Goal: Information Seeking & Learning: Find specific fact

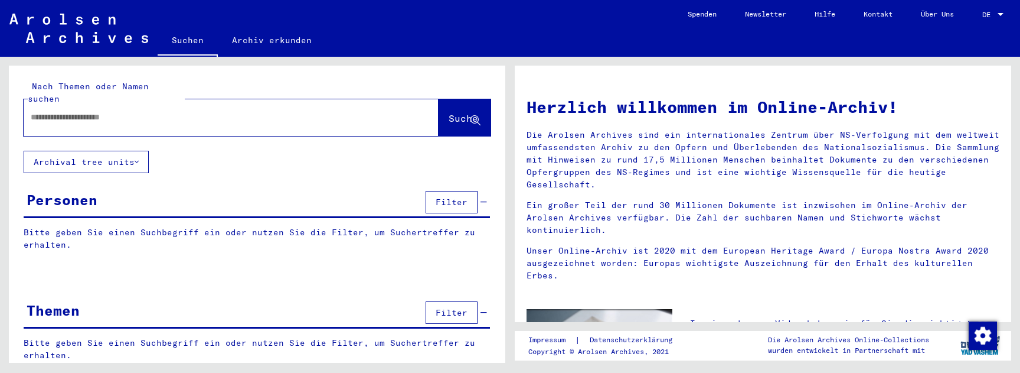
type input "**********"
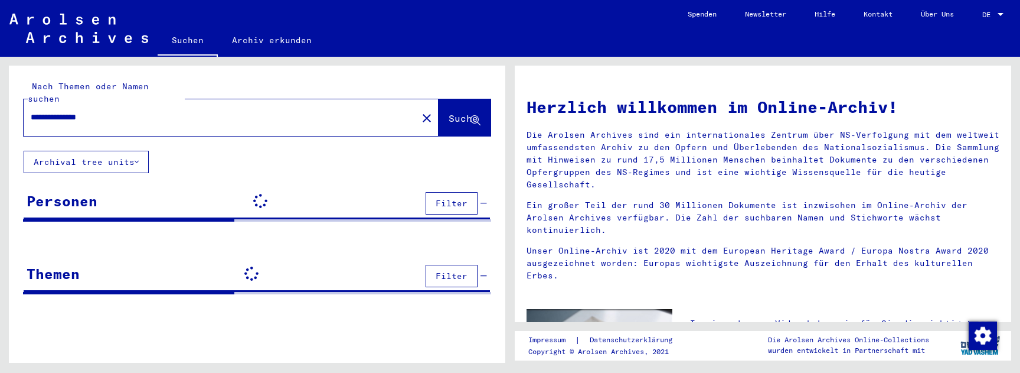
scroll to position [5, 0]
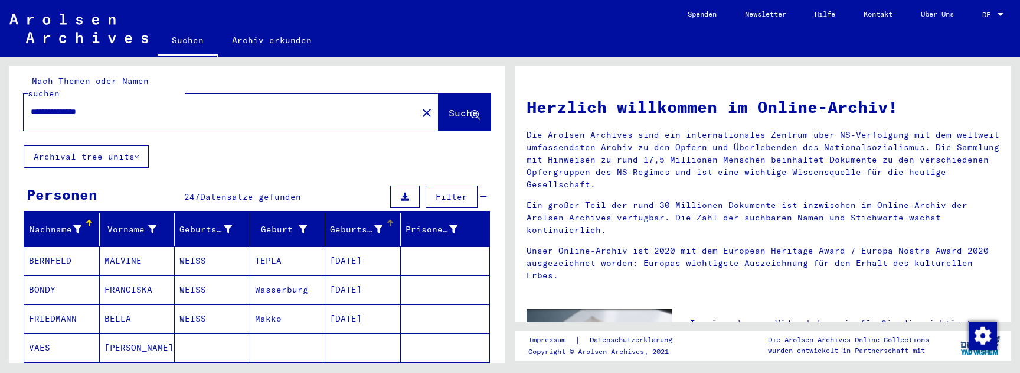
click at [395, 220] on div "Geburtsdatum" at bounding box center [365, 229] width 70 height 19
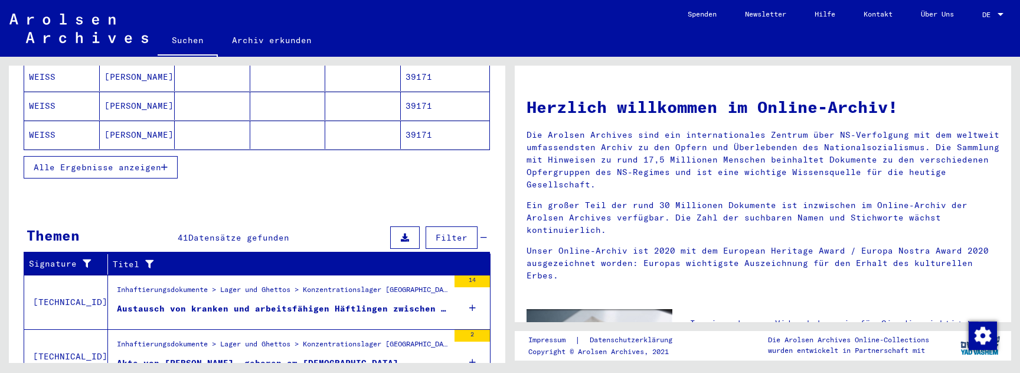
scroll to position [265, 0]
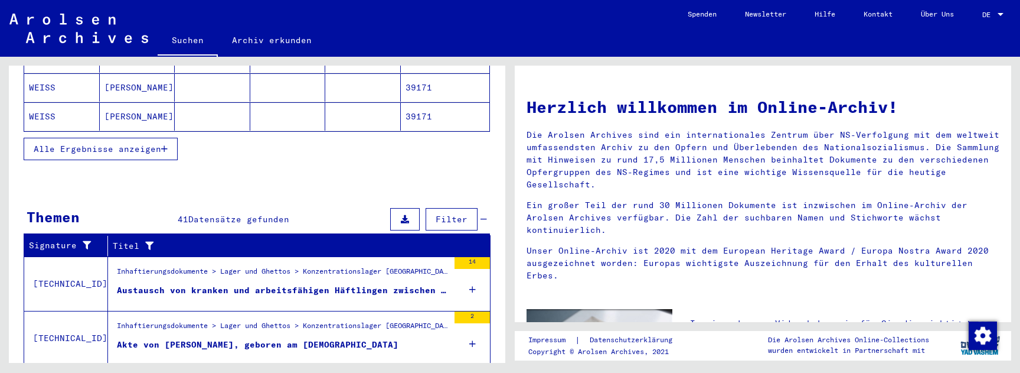
click at [162, 145] on icon "button" at bounding box center [164, 149] width 6 height 8
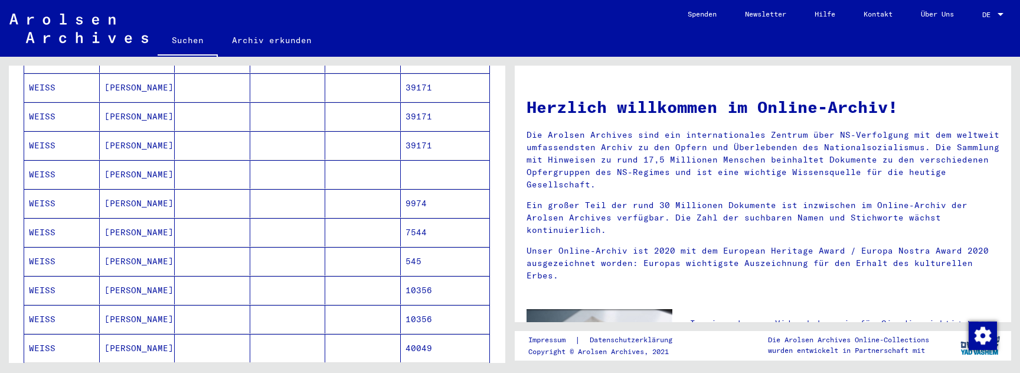
click at [297, 110] on mat-cell at bounding box center [288, 116] width 76 height 28
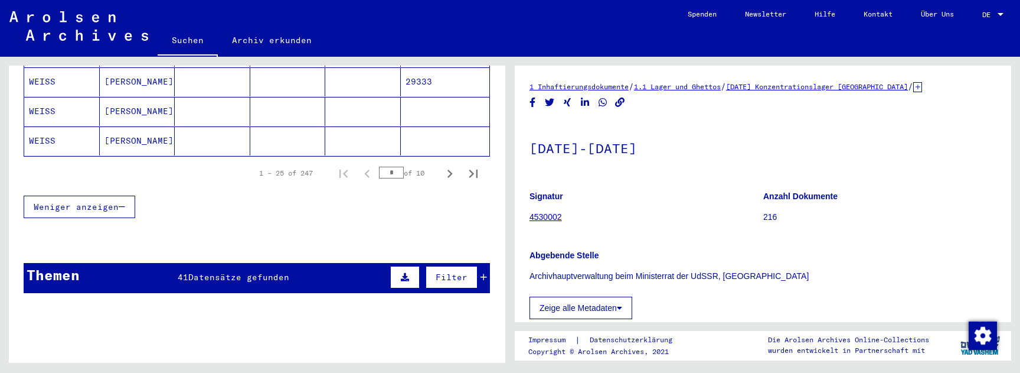
scroll to position [797, 0]
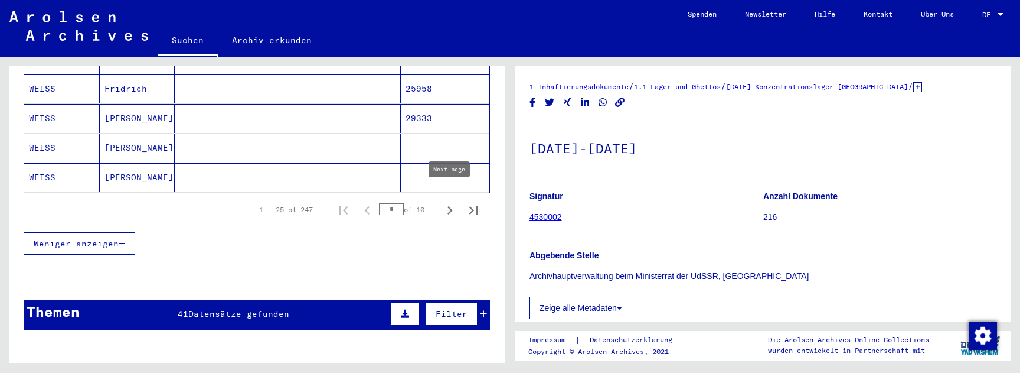
click at [451, 202] on icon "Next page" at bounding box center [450, 210] width 17 height 17
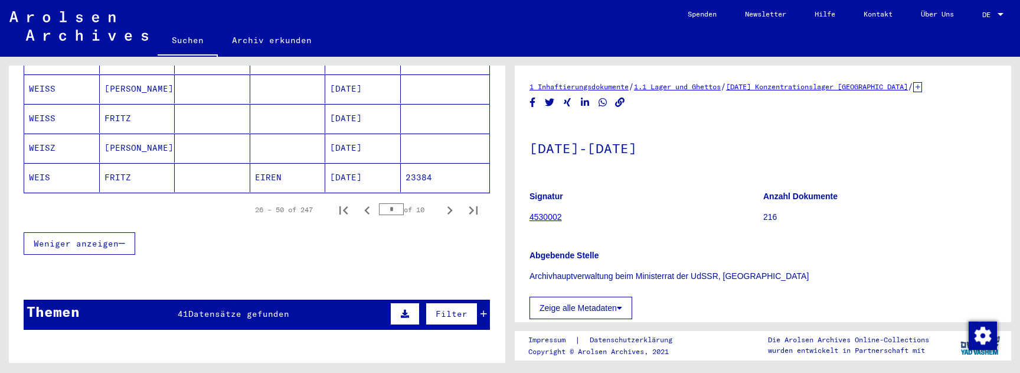
click at [452, 202] on icon "Next page" at bounding box center [450, 210] width 17 height 17
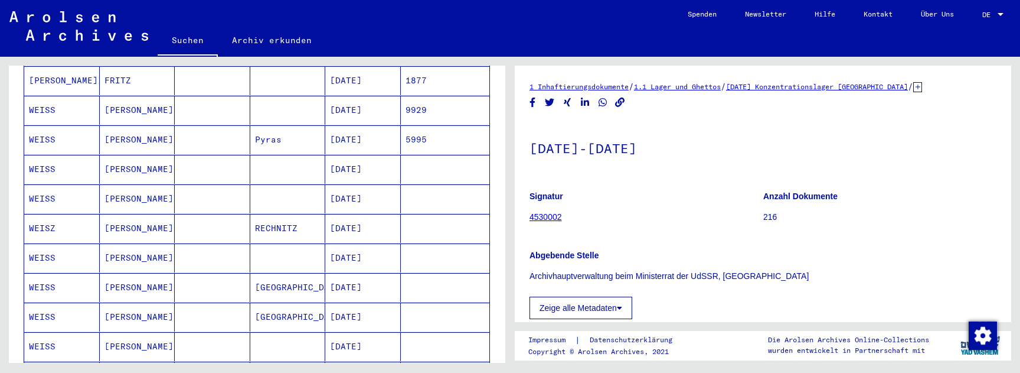
scroll to position [479, 0]
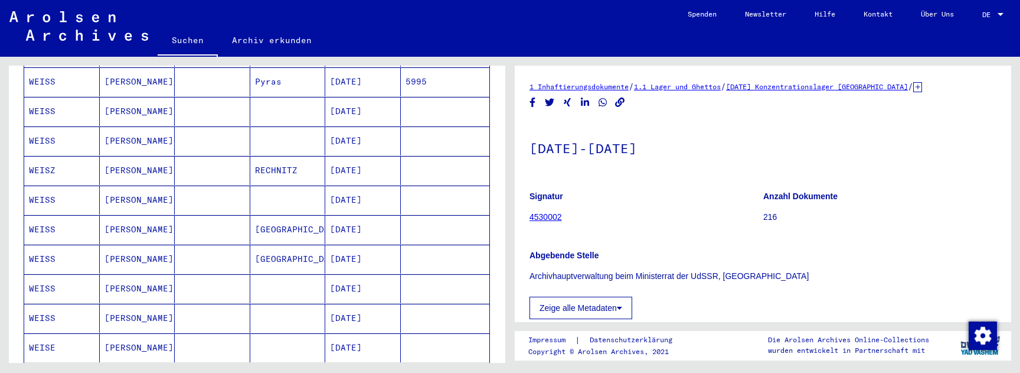
click at [376, 227] on mat-cell "[DATE]" at bounding box center [363, 229] width 76 height 29
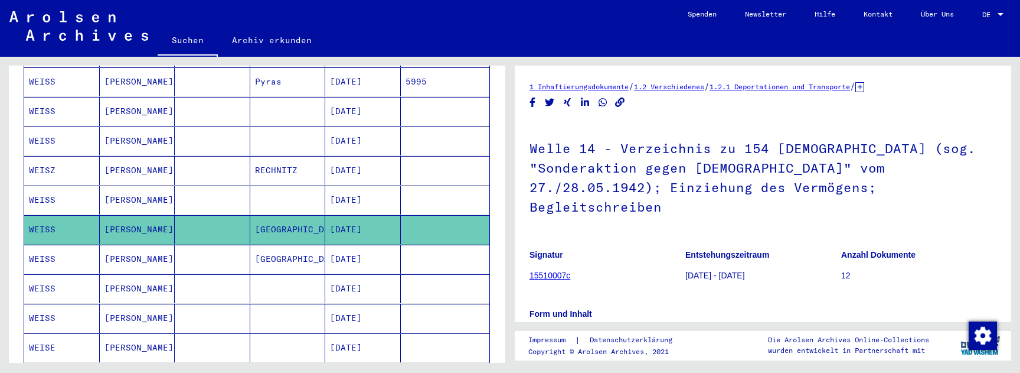
click at [376, 244] on mat-cell "[DATE]" at bounding box center [363, 258] width 76 height 29
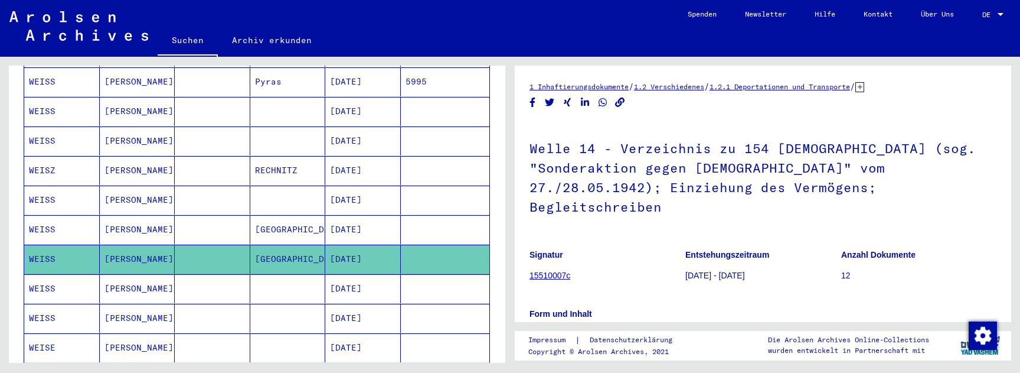
click at [382, 280] on mat-cell "[DATE]" at bounding box center [363, 288] width 76 height 29
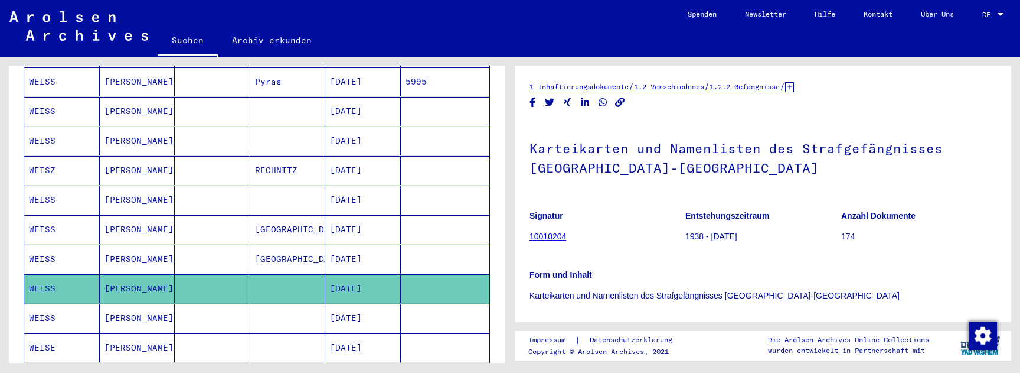
scroll to position [335, 0]
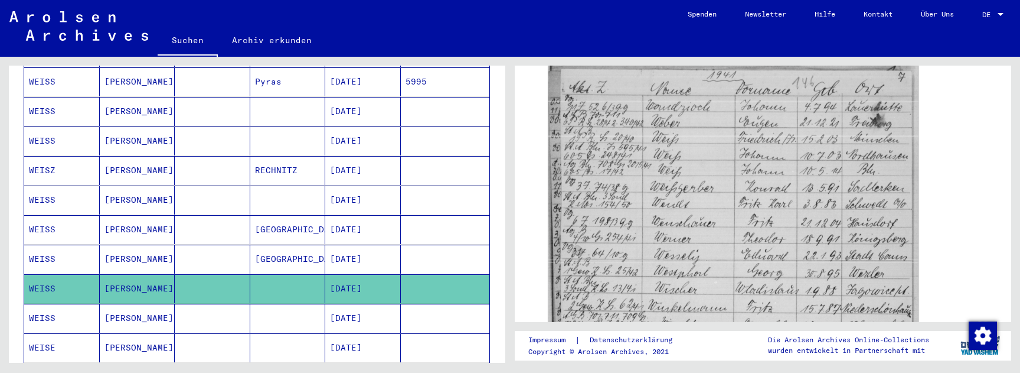
click at [407, 309] on mat-cell at bounding box center [445, 317] width 89 height 29
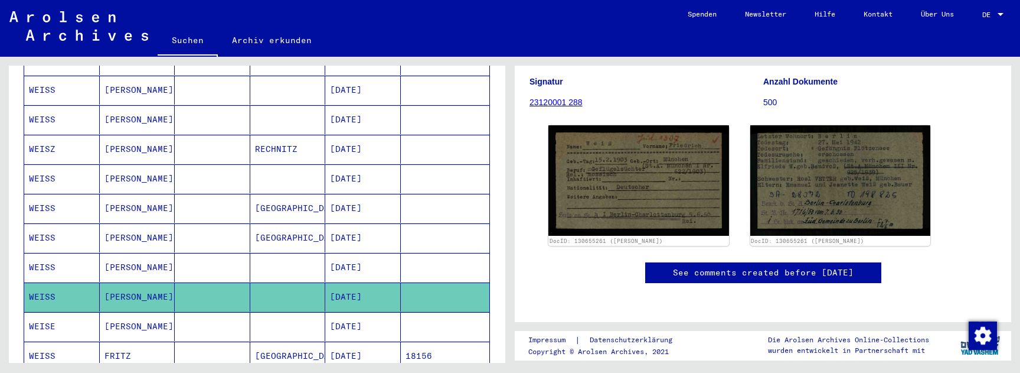
scroll to position [565, 0]
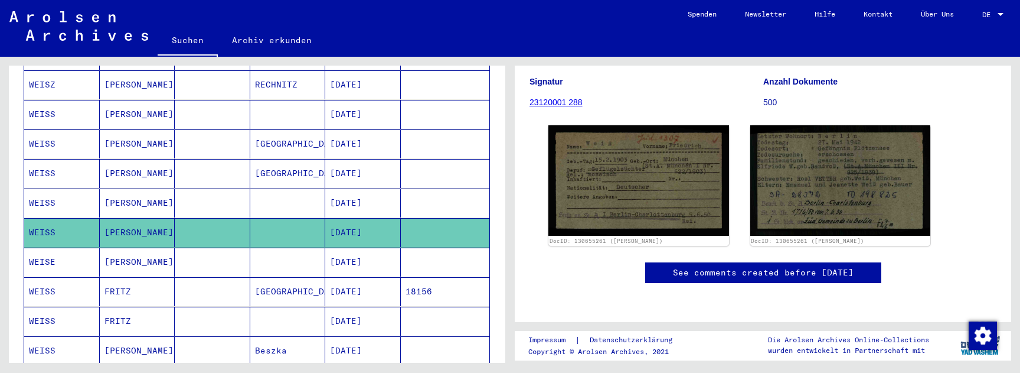
click at [396, 247] on mat-cell "[DATE]" at bounding box center [363, 261] width 76 height 29
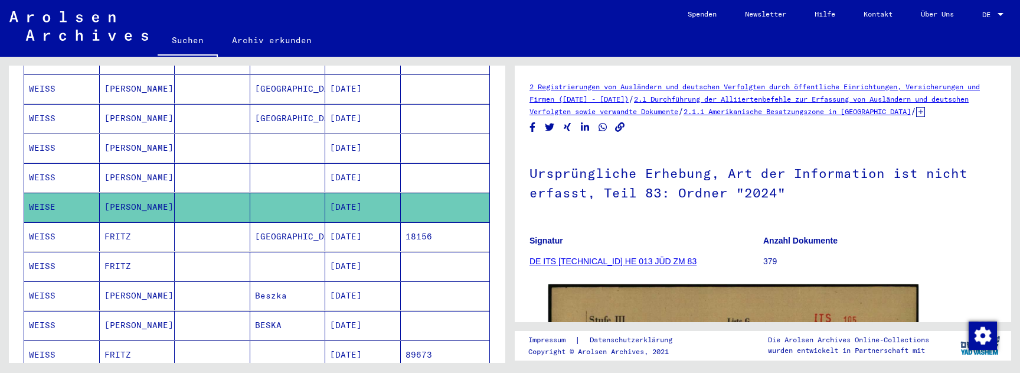
scroll to position [557, 0]
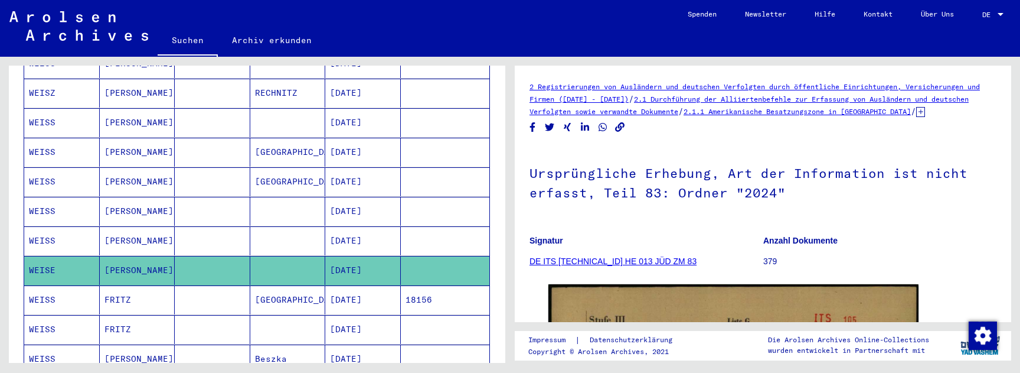
click at [390, 226] on mat-cell "[DATE]" at bounding box center [363, 240] width 76 height 29
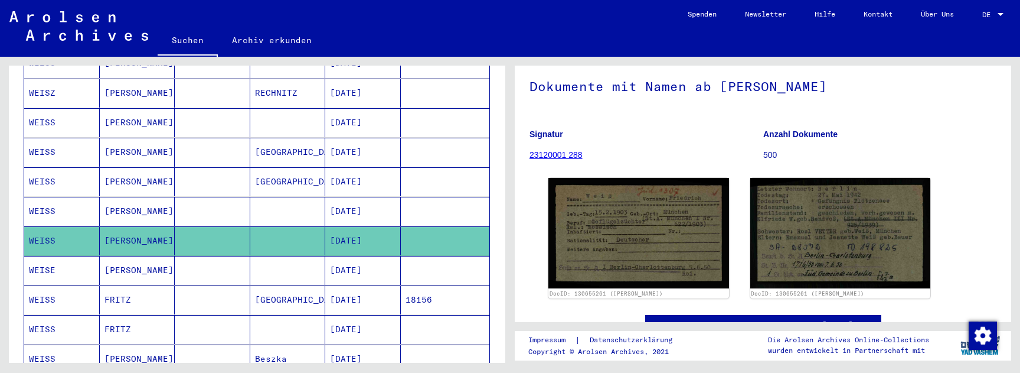
scroll to position [112, 0]
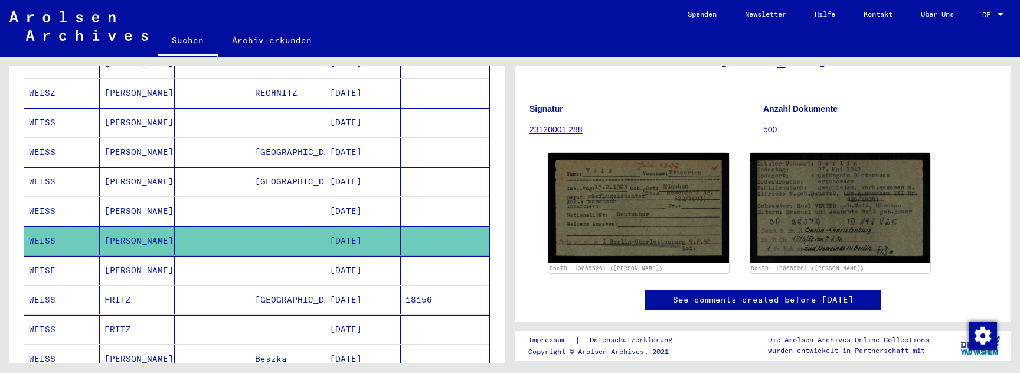
click at [432, 204] on mat-cell at bounding box center [445, 211] width 89 height 29
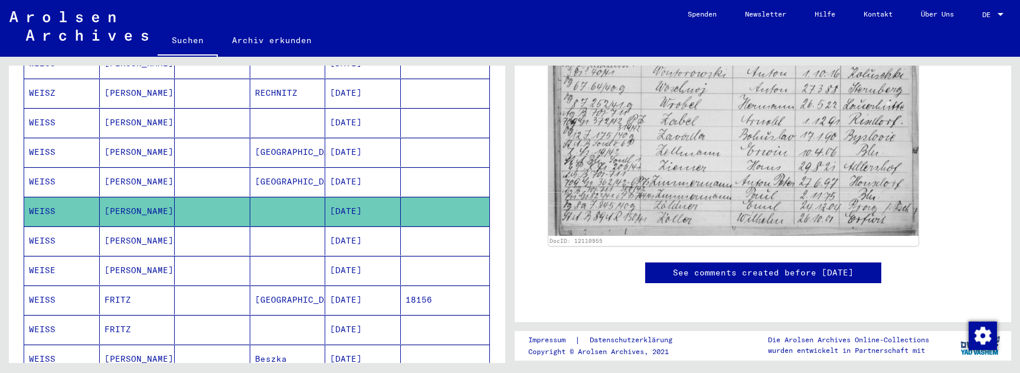
scroll to position [855, 0]
click at [408, 167] on mat-cell at bounding box center [445, 181] width 89 height 29
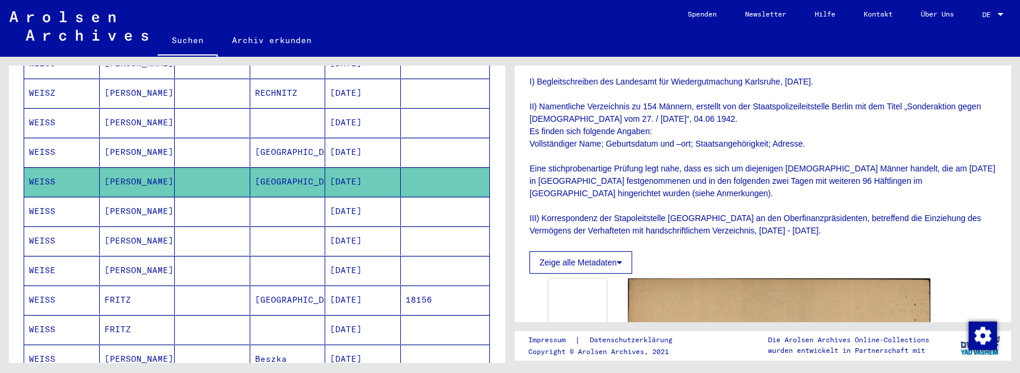
scroll to position [294, 0]
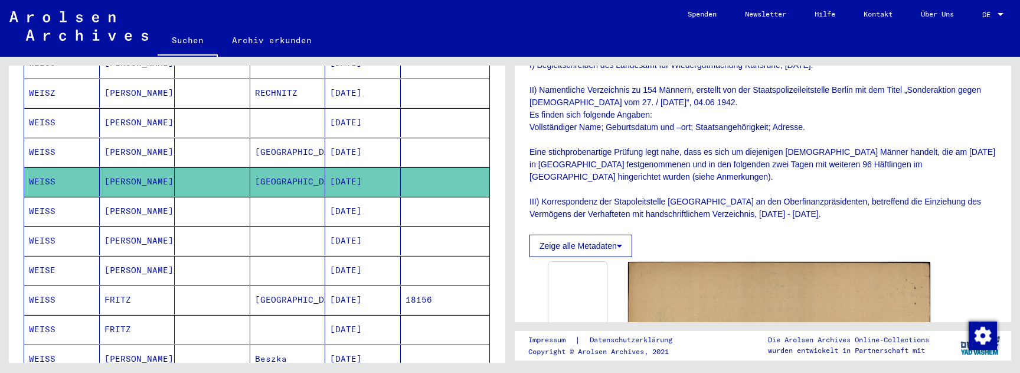
click at [457, 146] on mat-cell at bounding box center [445, 152] width 89 height 29
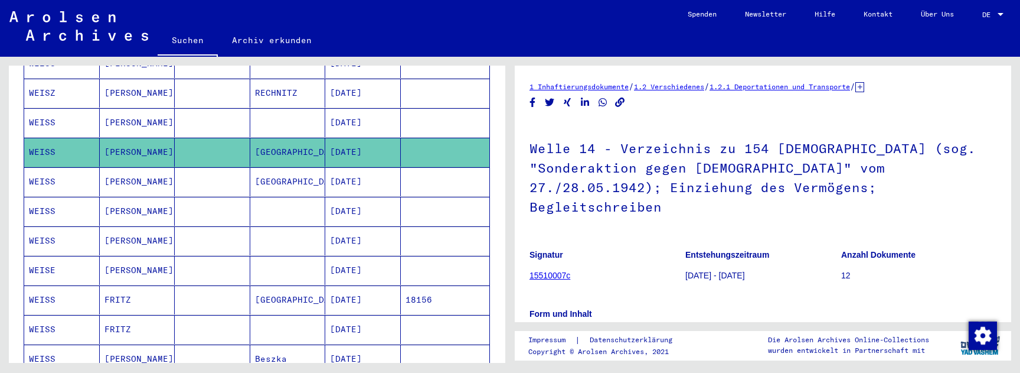
click at [465, 108] on mat-cell at bounding box center [445, 122] width 89 height 29
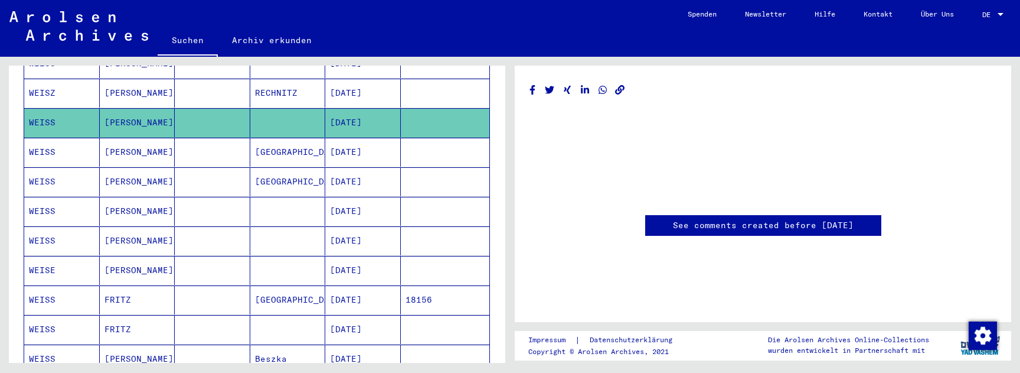
click at [441, 108] on mat-cell at bounding box center [445, 122] width 89 height 29
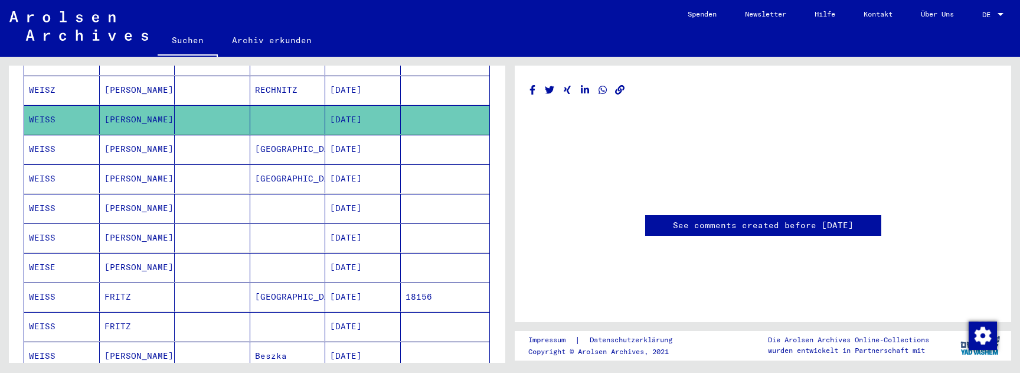
scroll to position [851, 0]
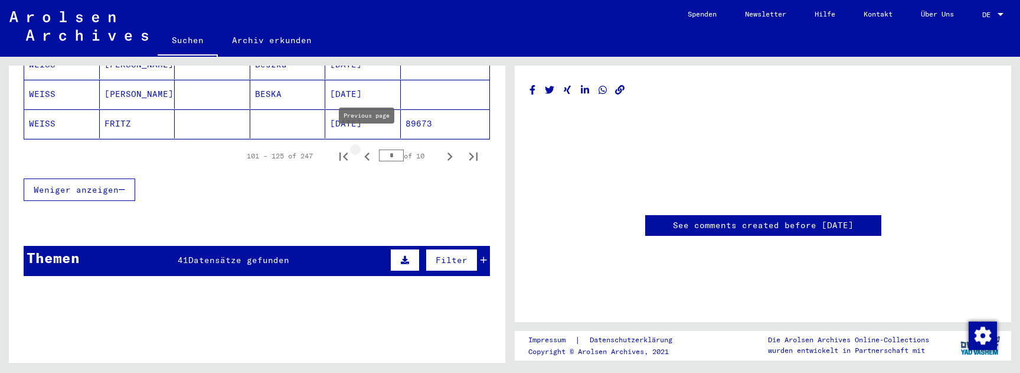
click at [360, 148] on icon "Previous page" at bounding box center [367, 156] width 17 height 17
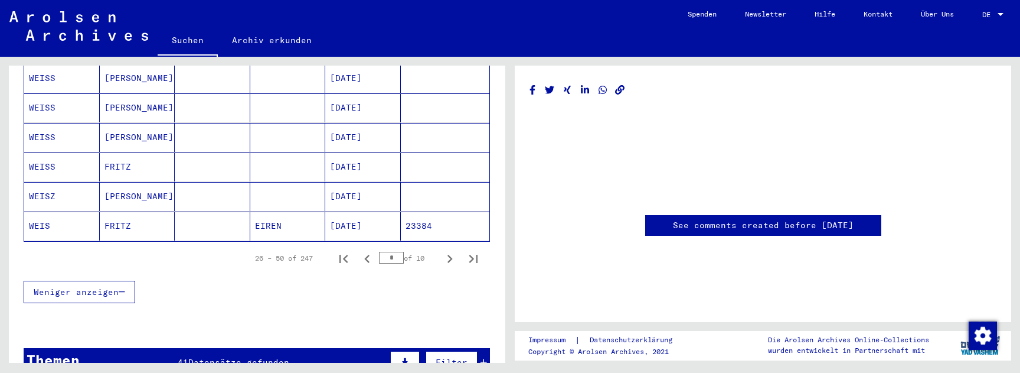
scroll to position [738, 0]
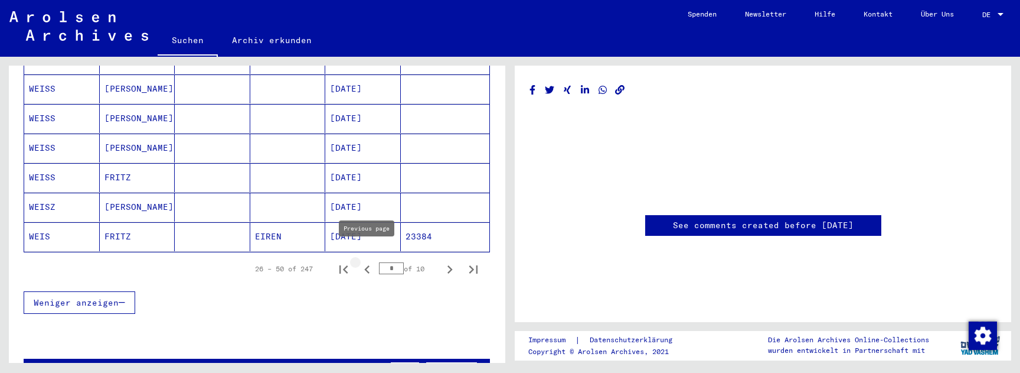
click at [366, 261] on icon "Previous page" at bounding box center [367, 269] width 17 height 17
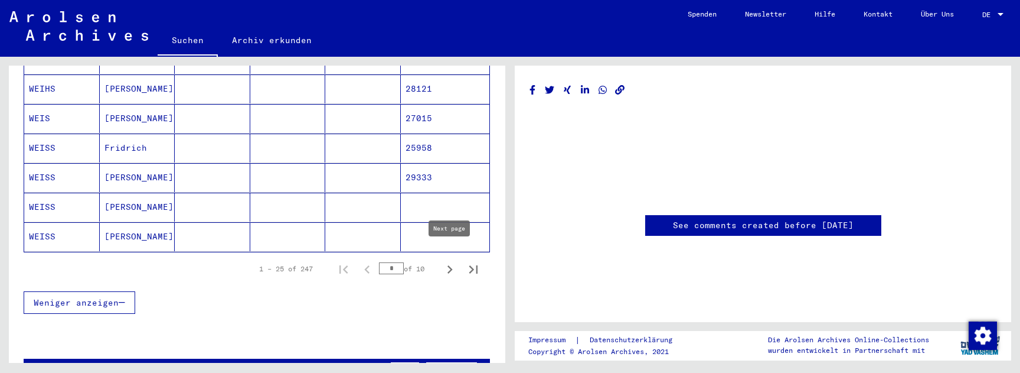
click at [452, 261] on icon "Next page" at bounding box center [450, 269] width 17 height 17
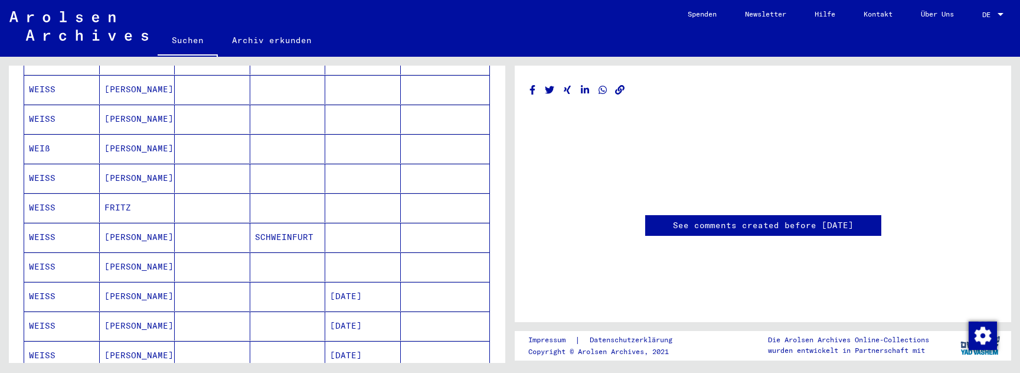
scroll to position [527, 0]
click at [379, 260] on mat-cell at bounding box center [363, 270] width 76 height 29
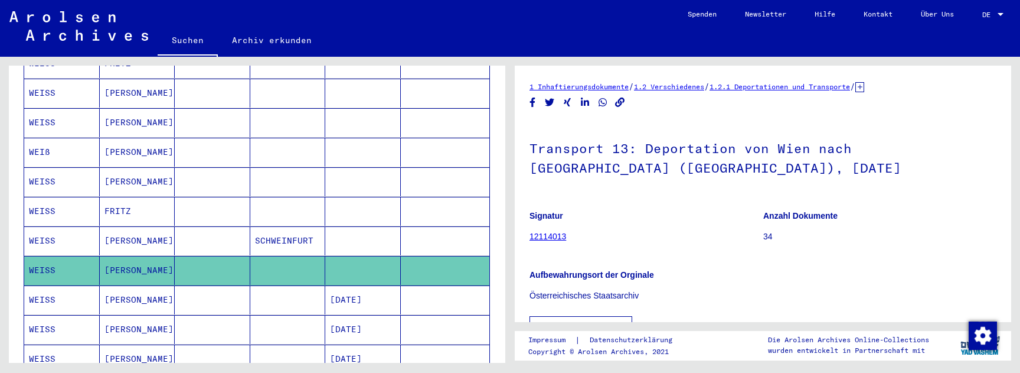
click at [381, 226] on mat-cell at bounding box center [363, 240] width 76 height 29
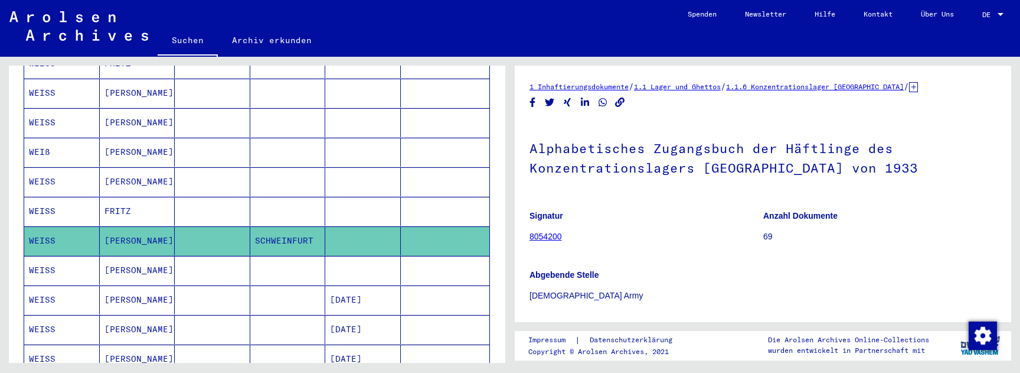
click at [385, 197] on mat-cell at bounding box center [363, 211] width 76 height 29
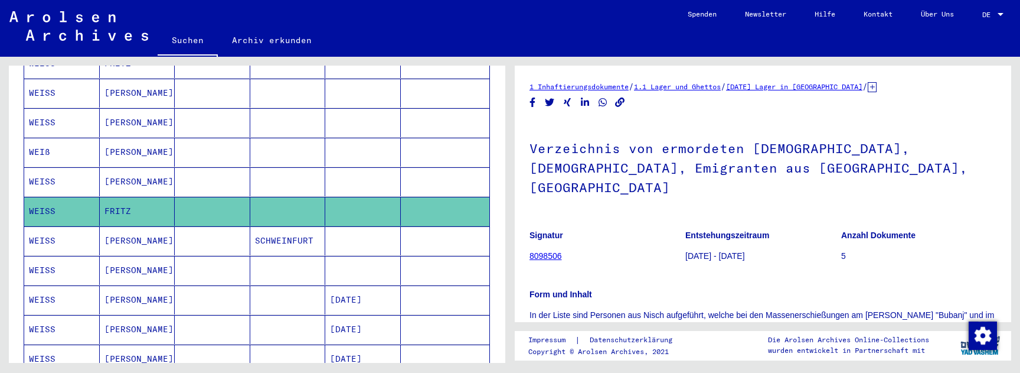
click at [382, 167] on mat-cell at bounding box center [363, 181] width 76 height 29
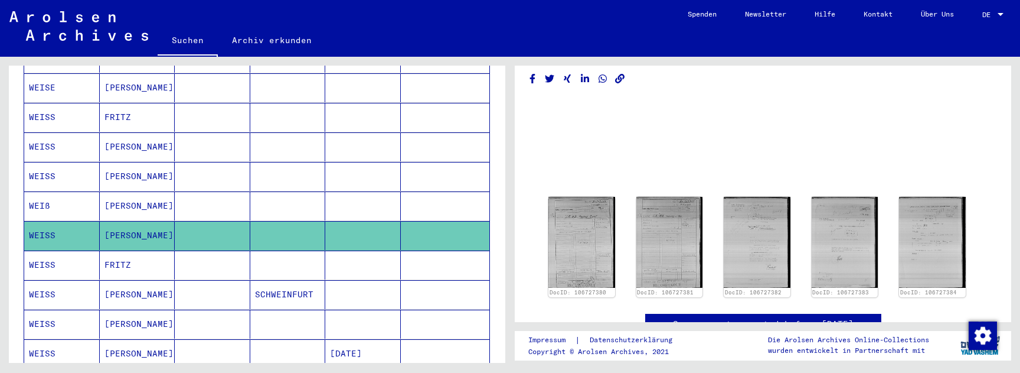
scroll to position [1, 0]
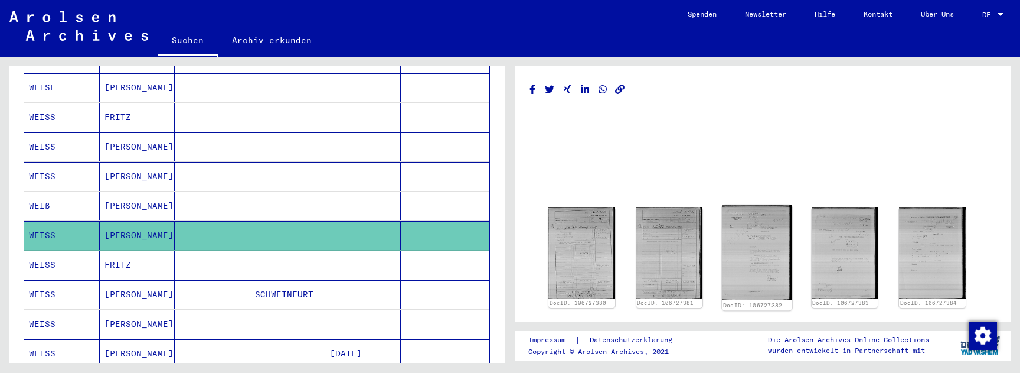
click at [765, 245] on img at bounding box center [757, 252] width 70 height 95
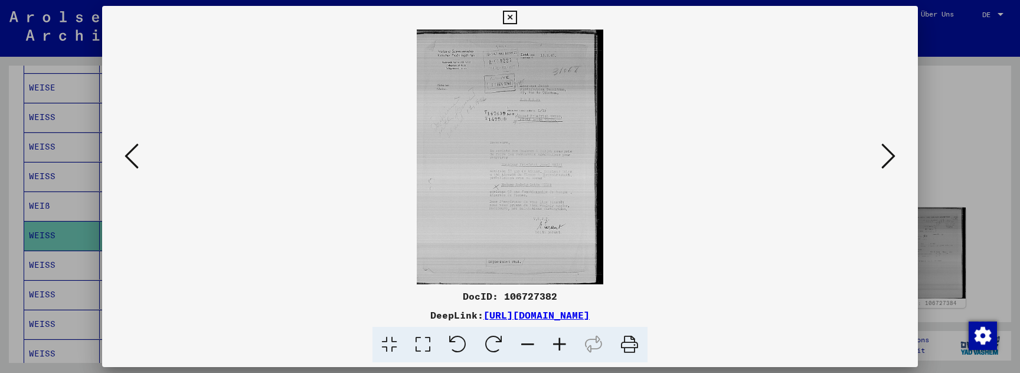
click at [517, 21] on icon at bounding box center [510, 18] width 14 height 14
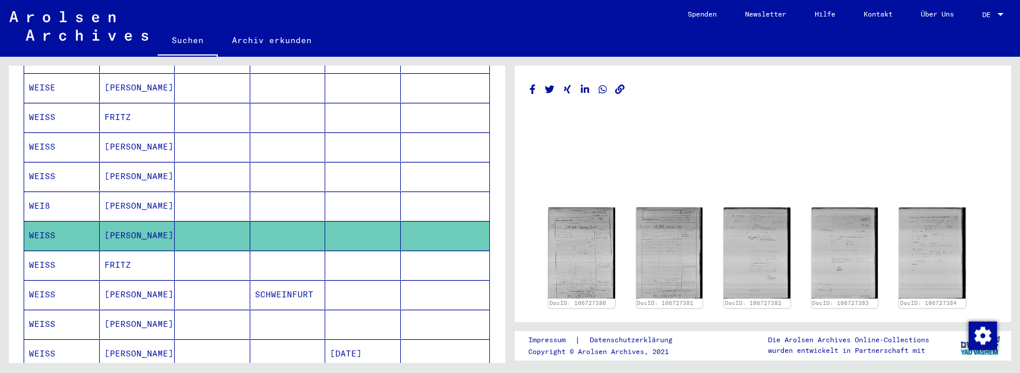
click at [365, 192] on mat-cell at bounding box center [363, 205] width 76 height 29
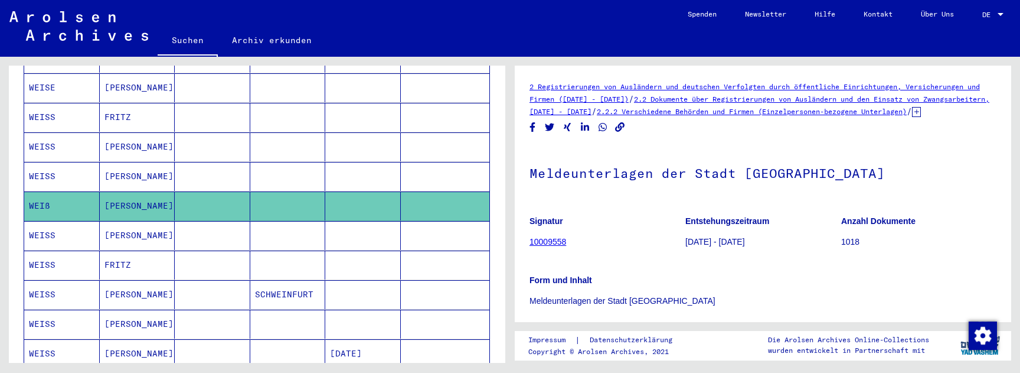
click at [370, 162] on mat-cell at bounding box center [363, 176] width 76 height 29
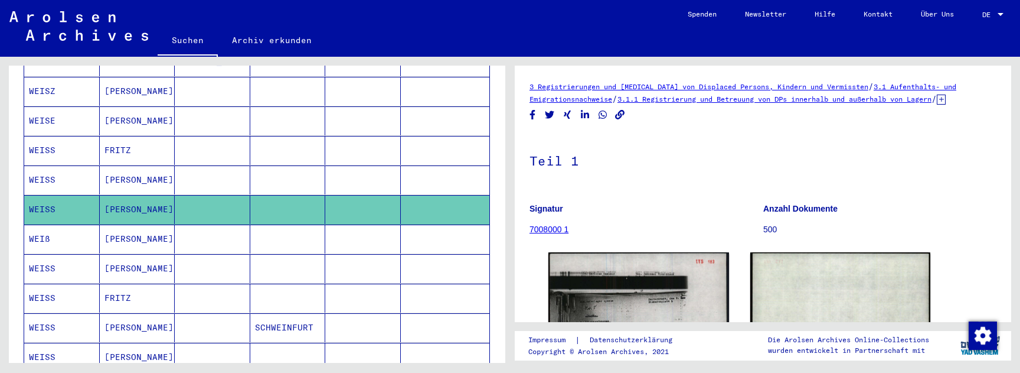
click at [365, 170] on mat-cell at bounding box center [363, 179] width 76 height 29
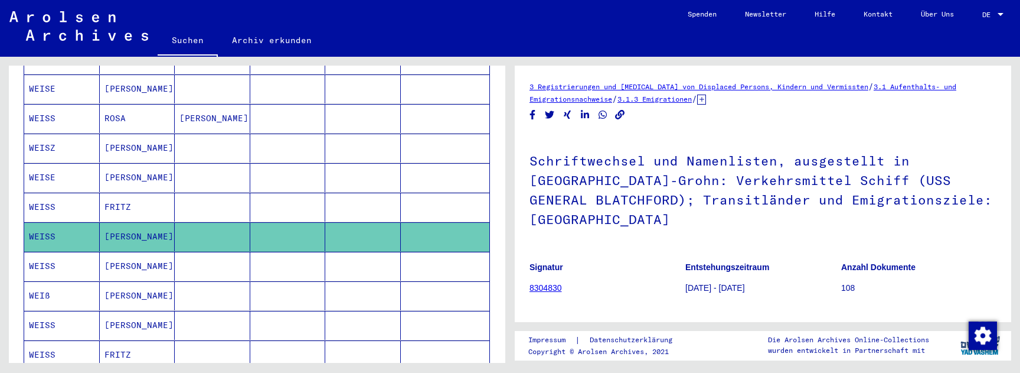
scroll to position [374, 0]
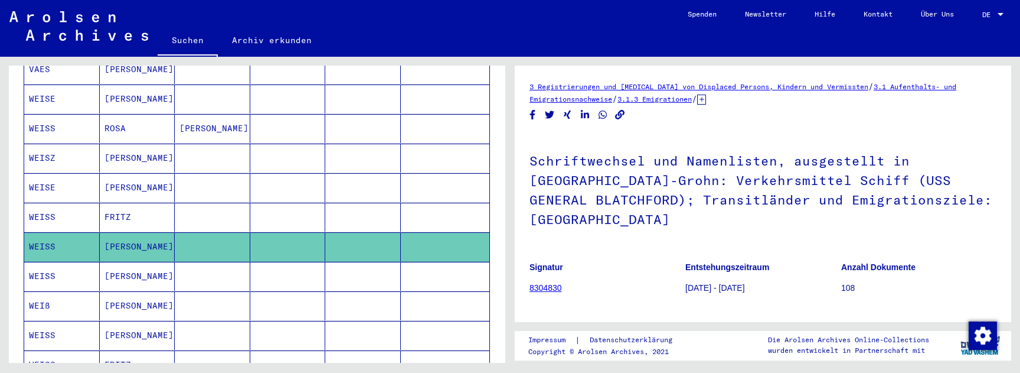
click at [370, 203] on mat-cell at bounding box center [363, 217] width 76 height 29
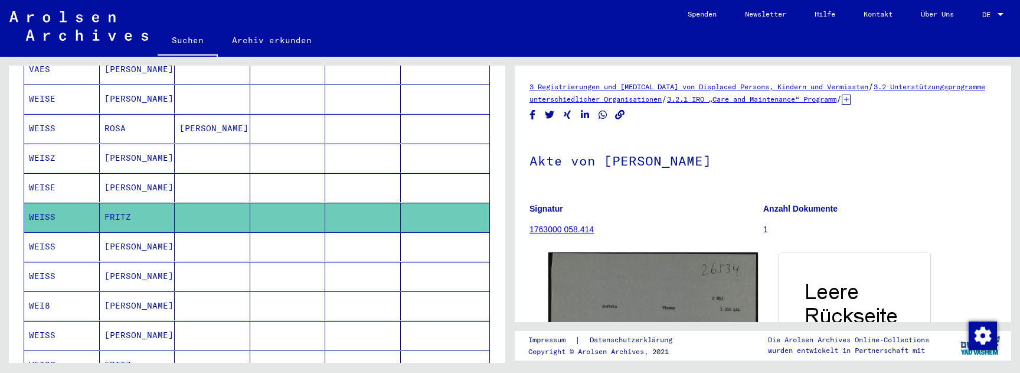
click at [373, 173] on mat-cell at bounding box center [363, 187] width 76 height 29
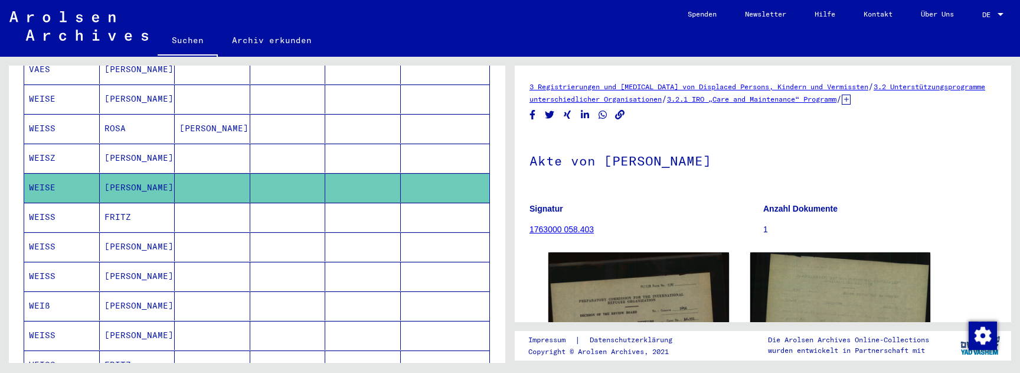
click at [377, 148] on mat-cell at bounding box center [363, 157] width 76 height 29
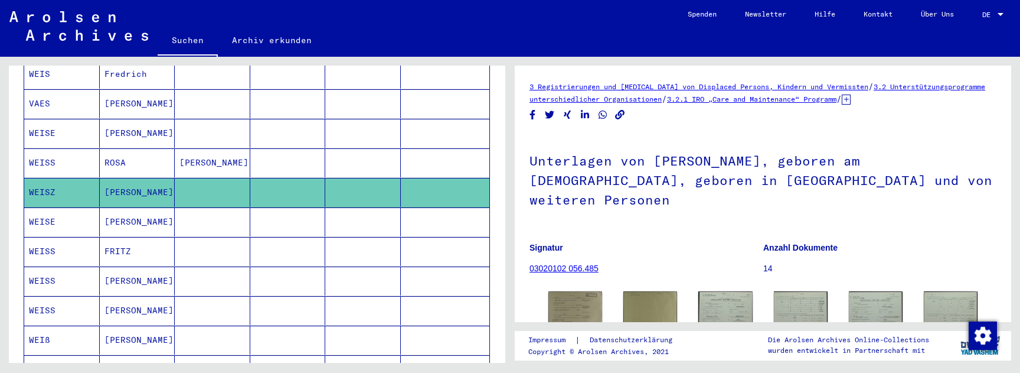
click at [341, 154] on mat-cell at bounding box center [363, 162] width 76 height 29
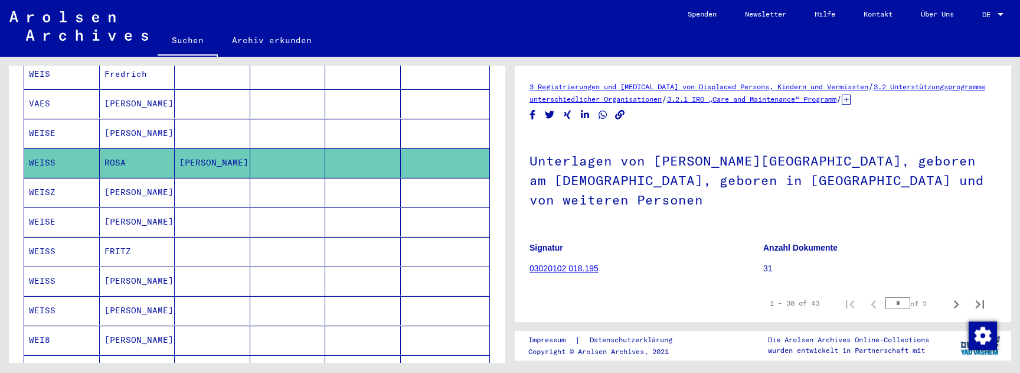
click at [357, 125] on mat-cell at bounding box center [363, 133] width 76 height 29
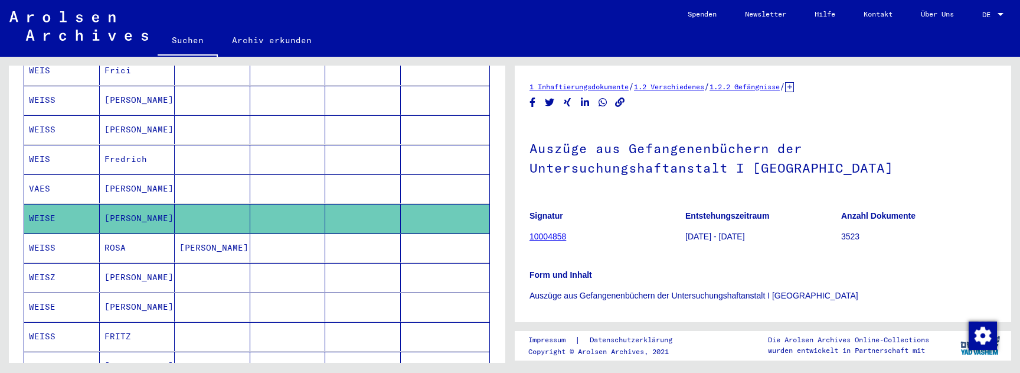
scroll to position [224, 0]
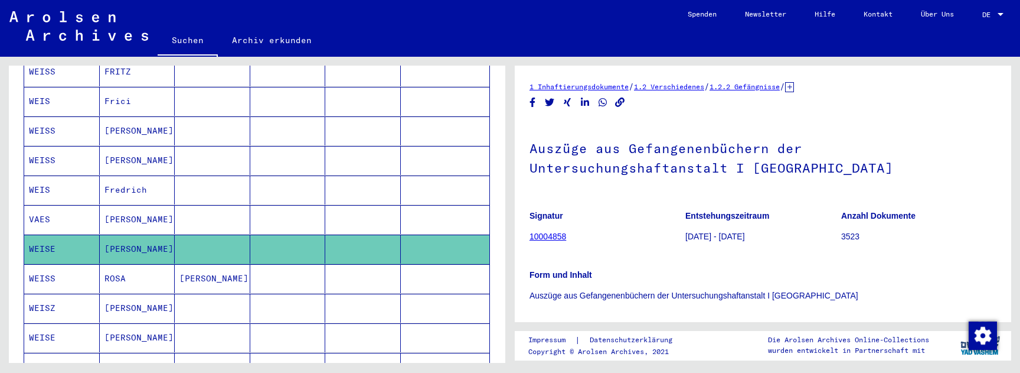
click at [349, 205] on mat-cell at bounding box center [363, 219] width 76 height 29
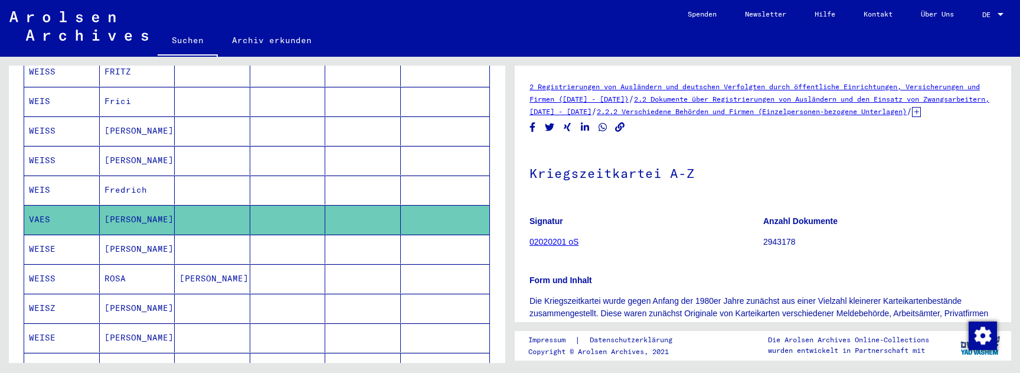
click at [364, 161] on mat-cell at bounding box center [363, 160] width 76 height 29
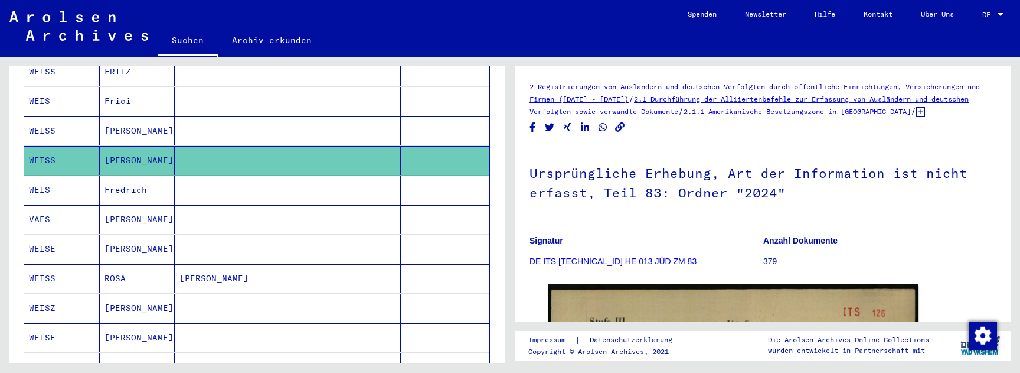
click at [363, 180] on mat-cell at bounding box center [363, 189] width 76 height 29
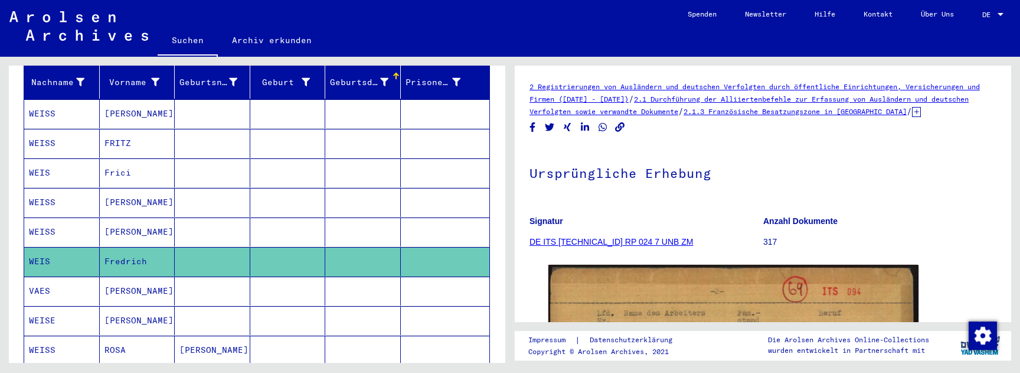
click at [368, 189] on mat-cell at bounding box center [363, 202] width 76 height 29
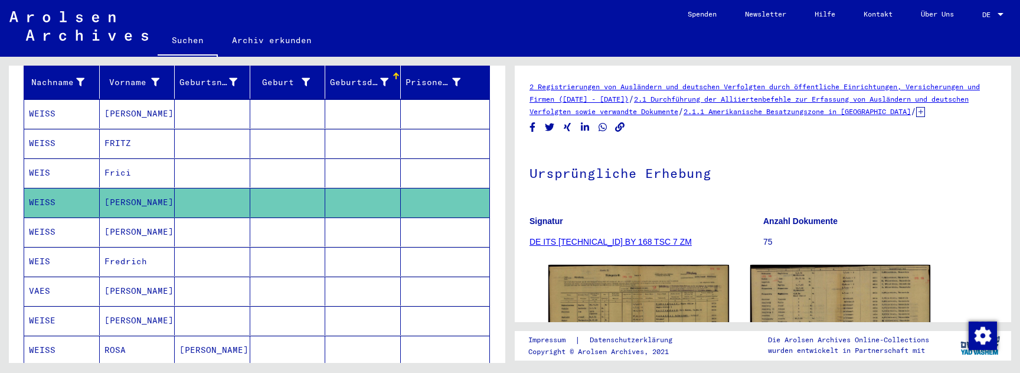
click at [371, 163] on mat-cell at bounding box center [363, 172] width 76 height 29
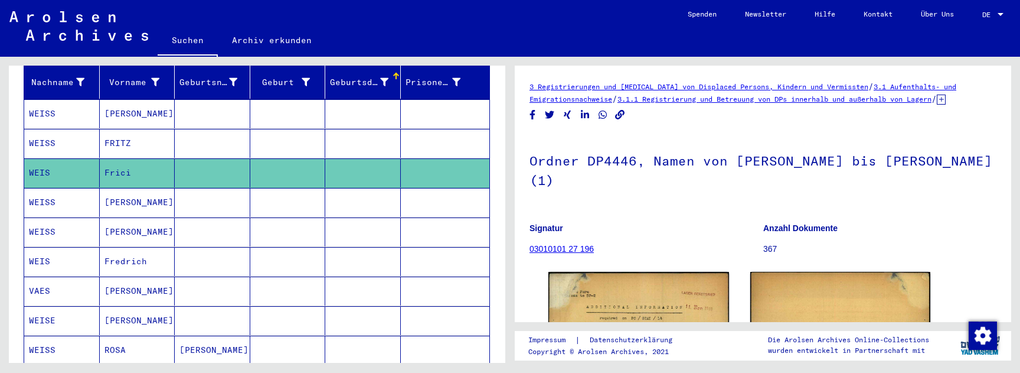
click at [379, 130] on mat-cell at bounding box center [363, 143] width 76 height 29
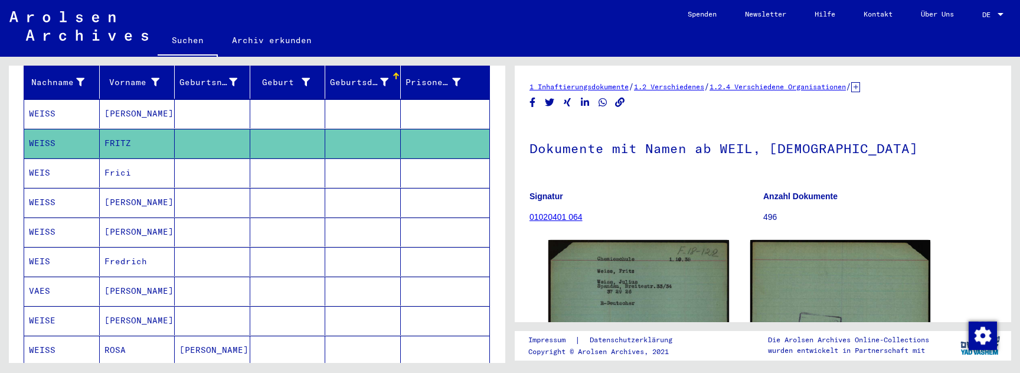
click at [383, 102] on mat-cell at bounding box center [363, 113] width 76 height 29
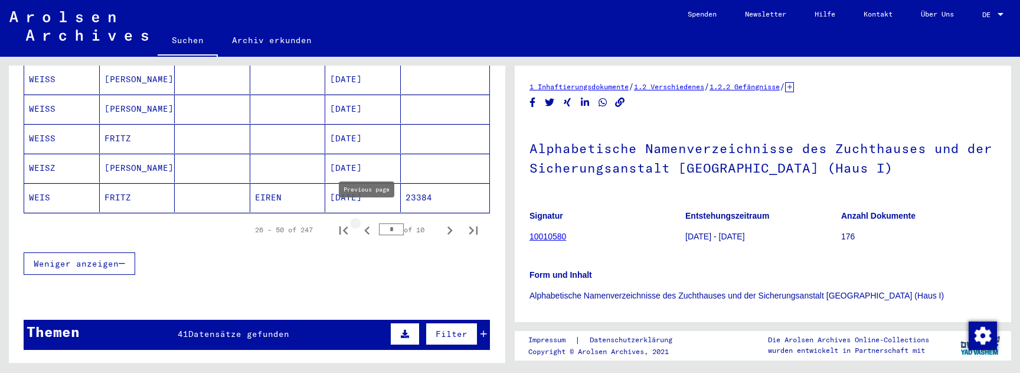
click at [367, 226] on icon "Previous page" at bounding box center [366, 230] width 5 height 8
type input "*"
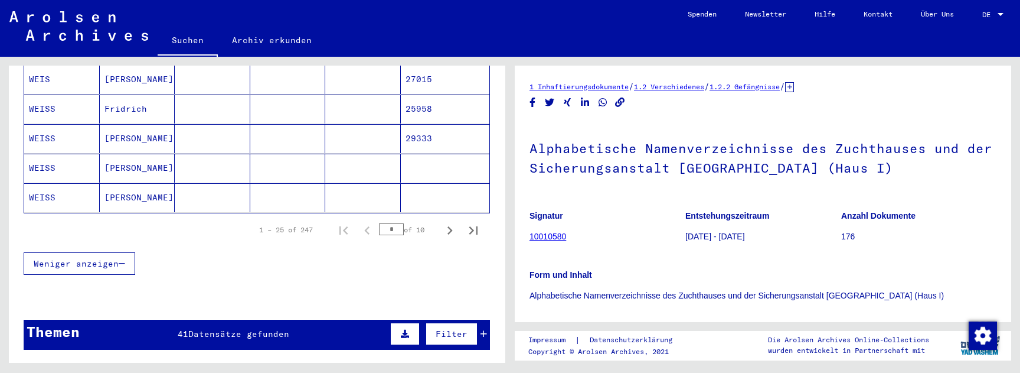
click at [358, 193] on mat-cell at bounding box center [363, 197] width 76 height 29
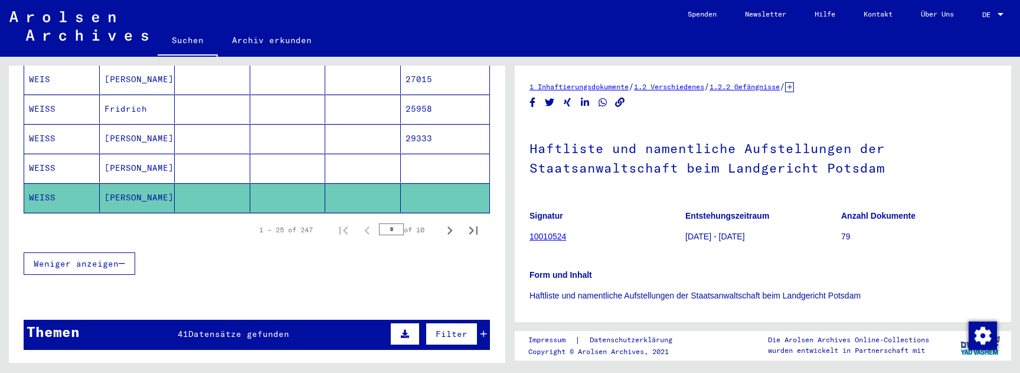
click at [370, 162] on mat-cell at bounding box center [363, 168] width 76 height 29
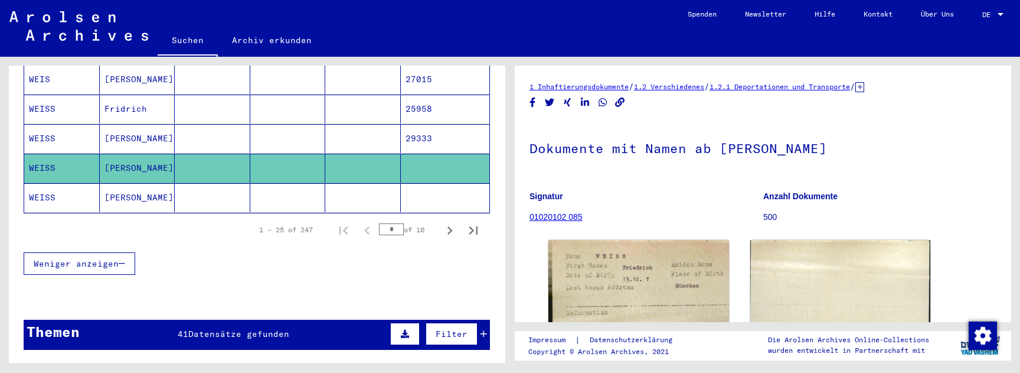
click at [364, 191] on mat-cell at bounding box center [363, 197] width 76 height 29
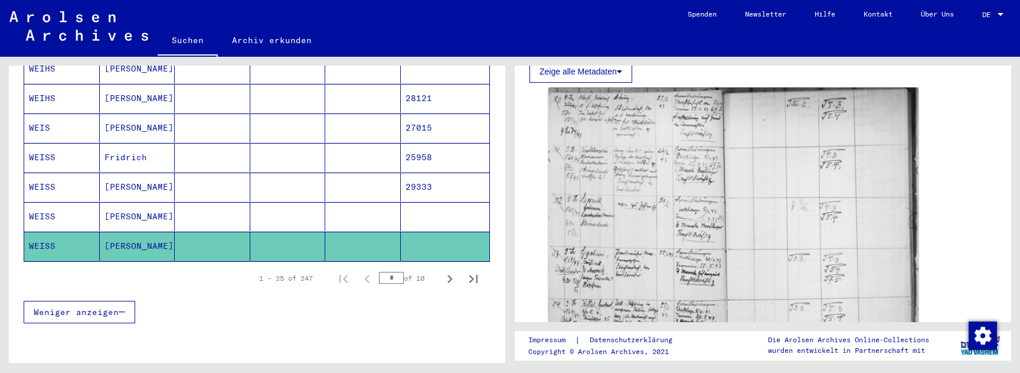
click at [382, 202] on mat-cell at bounding box center [363, 216] width 76 height 29
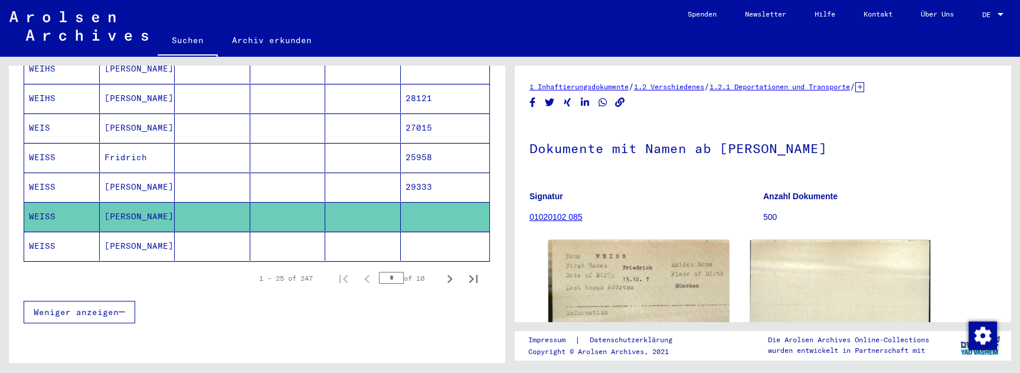
click at [379, 172] on mat-cell at bounding box center [363, 186] width 76 height 29
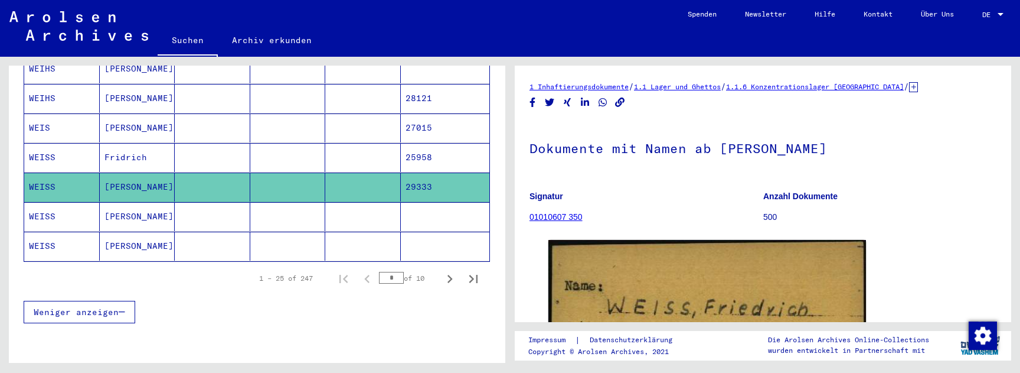
click at [381, 145] on mat-cell at bounding box center [363, 157] width 76 height 29
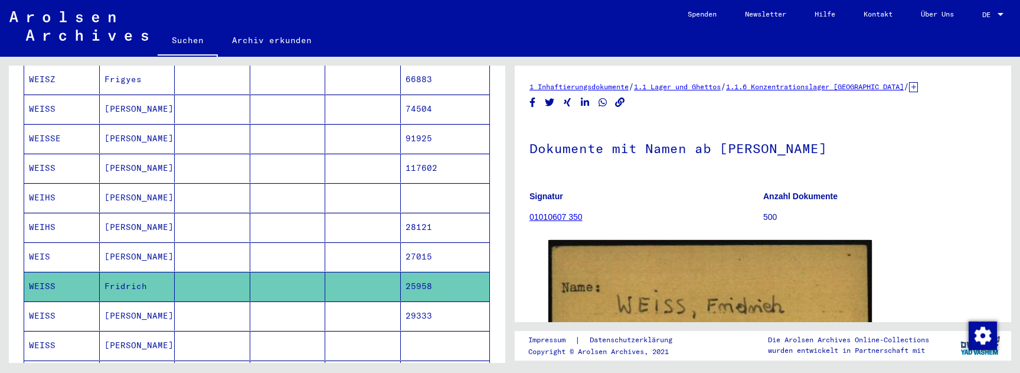
click at [360, 242] on mat-cell at bounding box center [363, 256] width 76 height 29
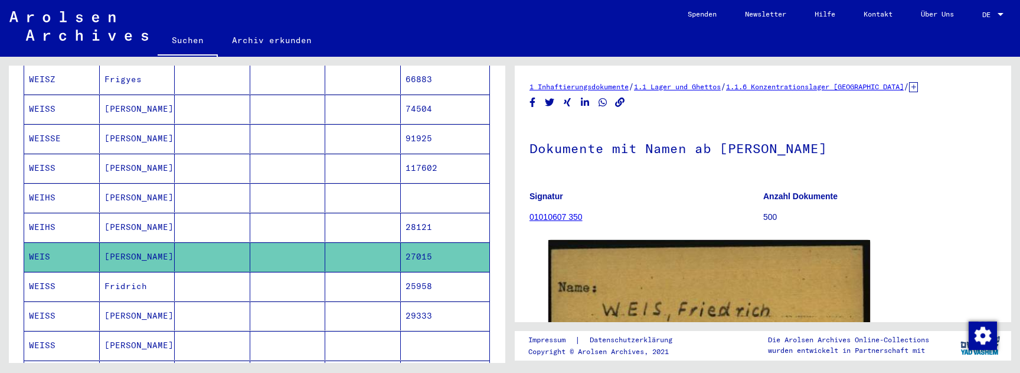
click at [364, 214] on mat-cell at bounding box center [363, 227] width 76 height 29
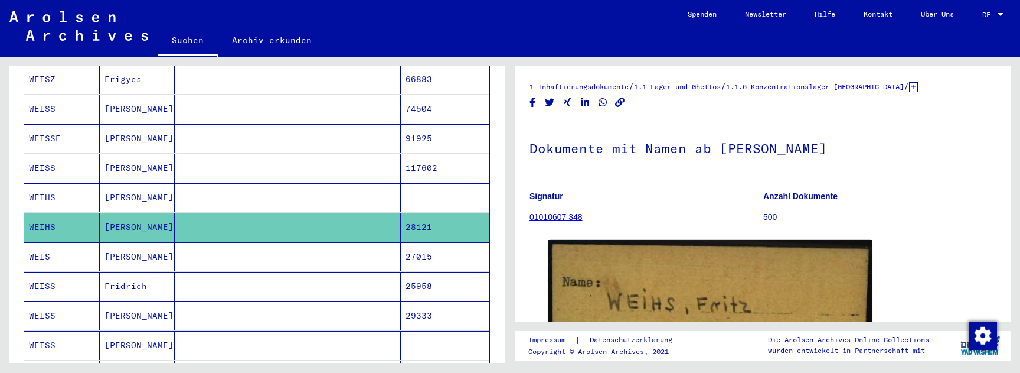
click at [366, 183] on mat-cell at bounding box center [363, 197] width 76 height 29
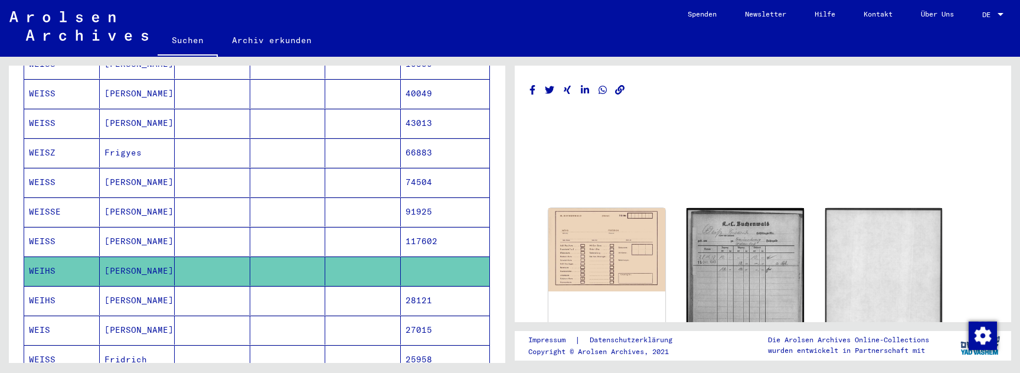
click at [357, 227] on mat-cell at bounding box center [363, 241] width 76 height 29
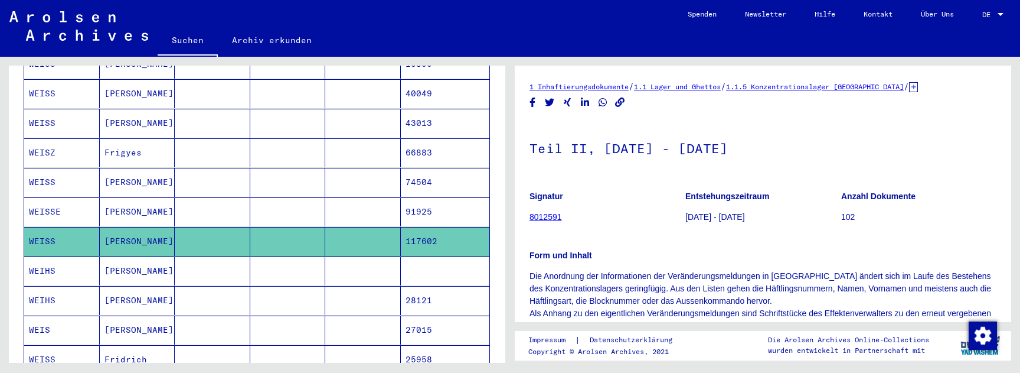
click at [363, 197] on mat-cell at bounding box center [363, 211] width 76 height 29
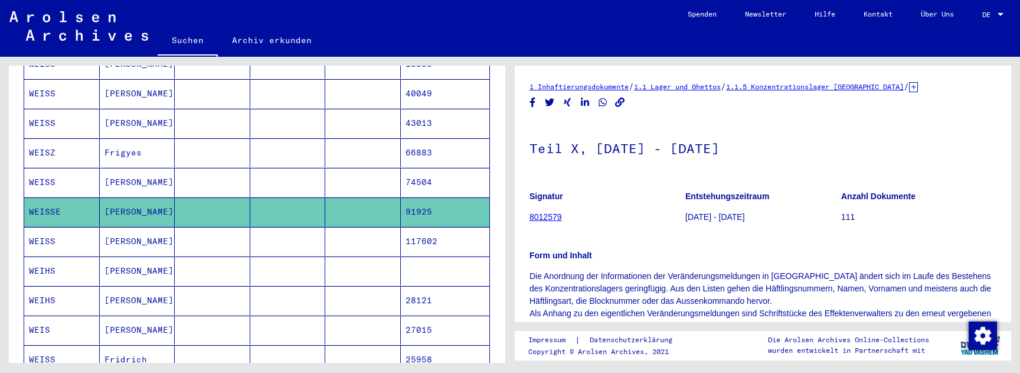
click at [342, 168] on mat-cell at bounding box center [363, 182] width 76 height 29
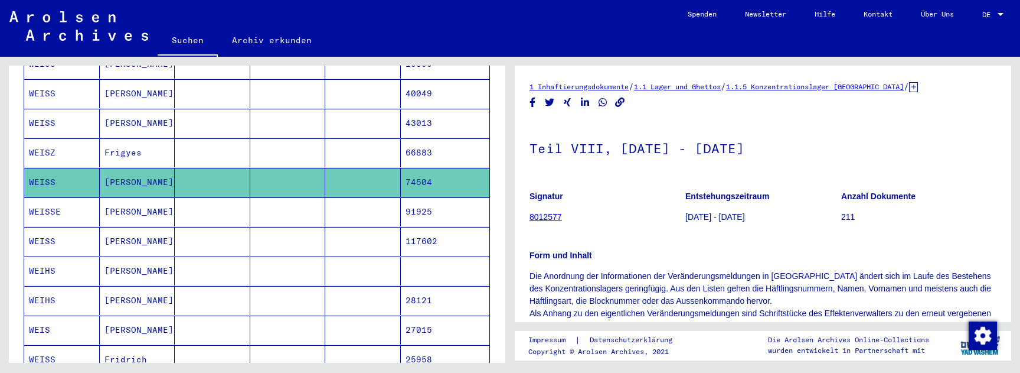
click at [352, 145] on mat-cell at bounding box center [363, 152] width 76 height 29
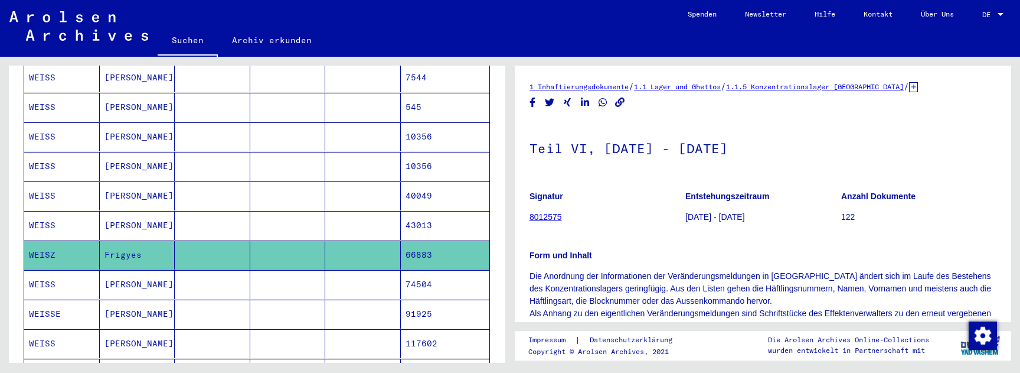
click at [351, 217] on mat-cell at bounding box center [363, 225] width 76 height 29
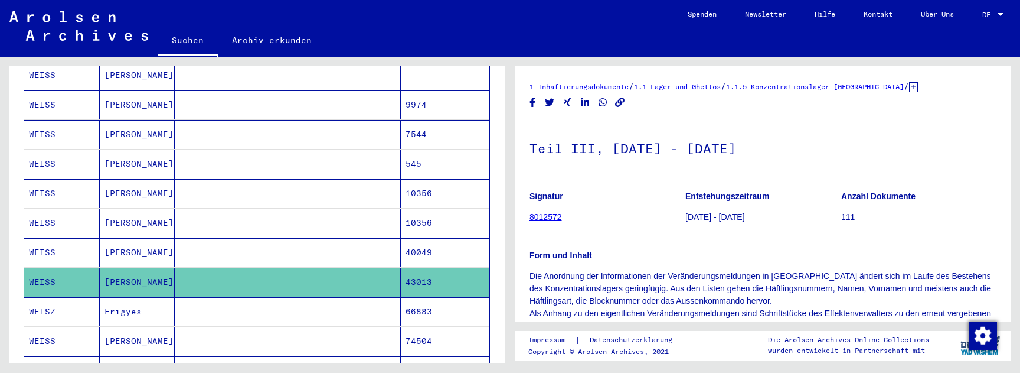
click at [350, 247] on mat-cell at bounding box center [363, 252] width 76 height 29
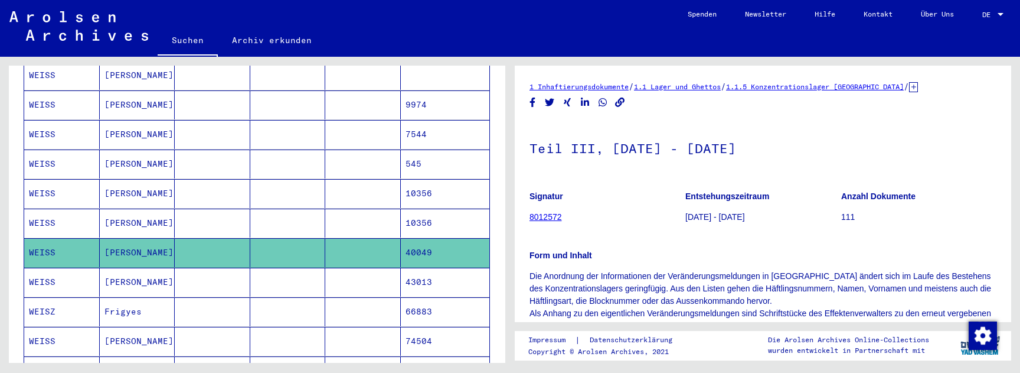
click at [362, 211] on mat-cell at bounding box center [363, 222] width 76 height 29
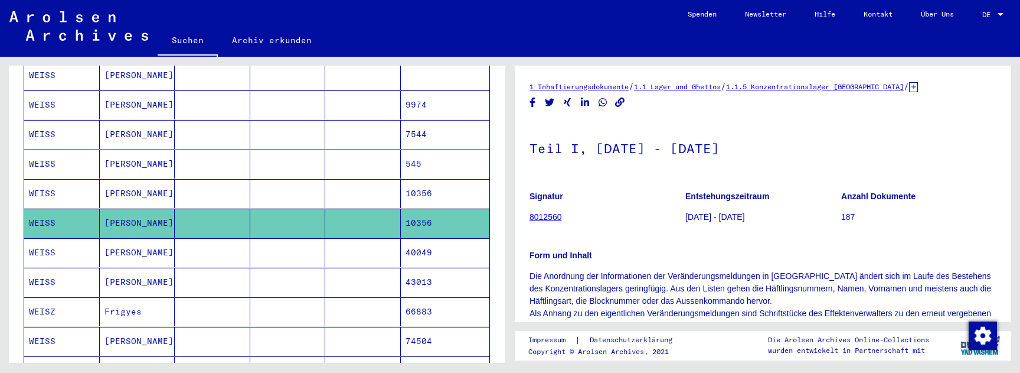
click at [373, 179] on mat-cell at bounding box center [363, 193] width 76 height 29
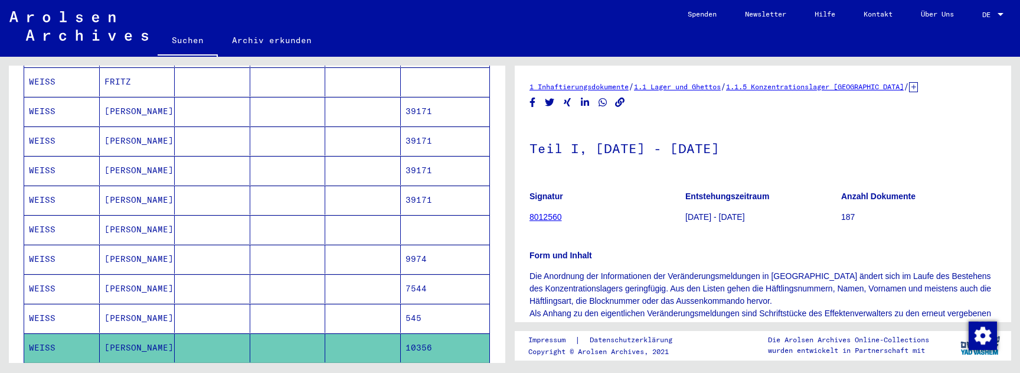
click at [352, 303] on mat-cell at bounding box center [363, 317] width 76 height 29
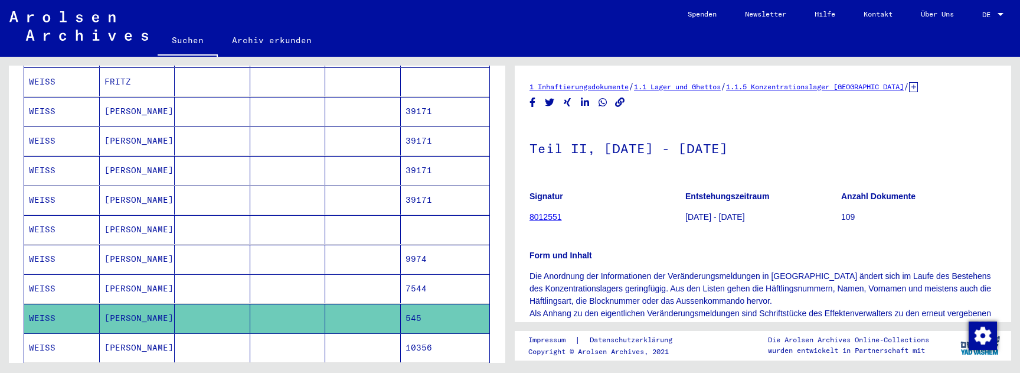
click at [356, 274] on mat-cell at bounding box center [363, 288] width 76 height 29
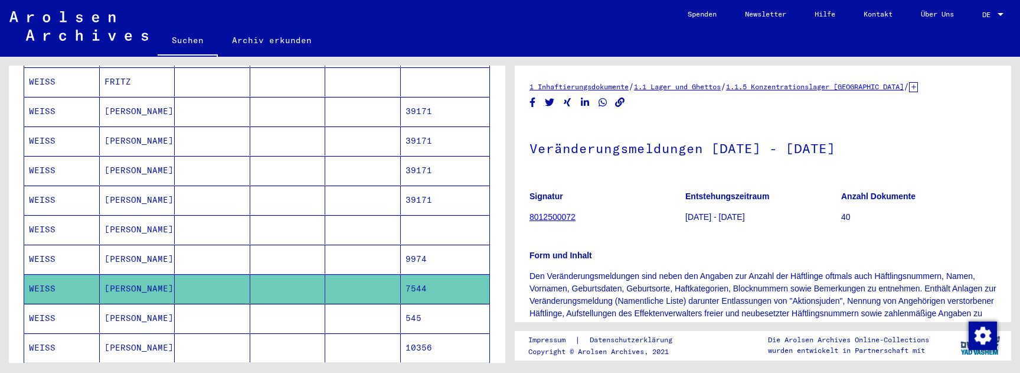
click at [365, 244] on mat-cell at bounding box center [363, 258] width 76 height 29
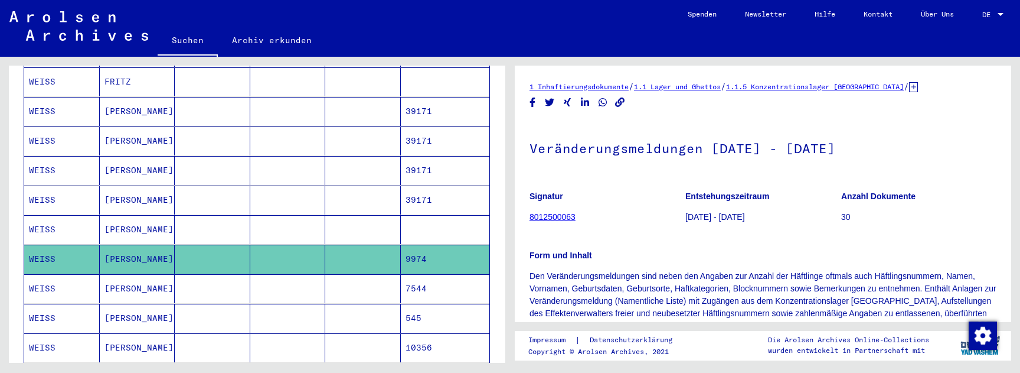
click at [370, 217] on mat-cell at bounding box center [363, 229] width 76 height 29
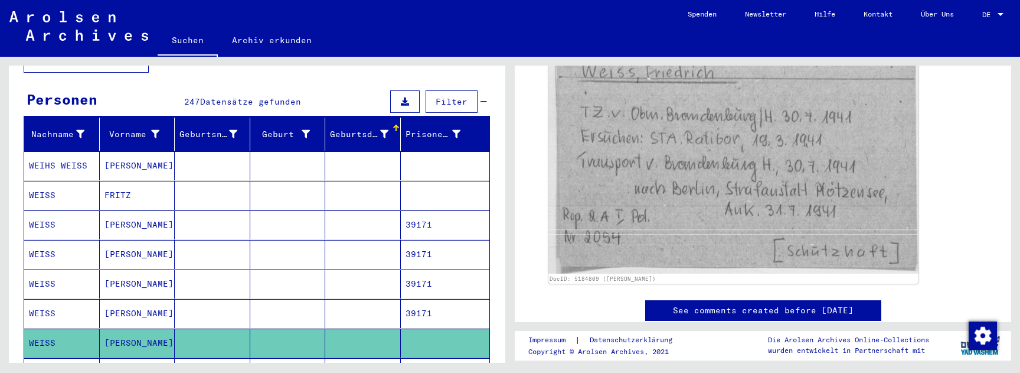
click at [357, 299] on mat-cell at bounding box center [363, 313] width 76 height 29
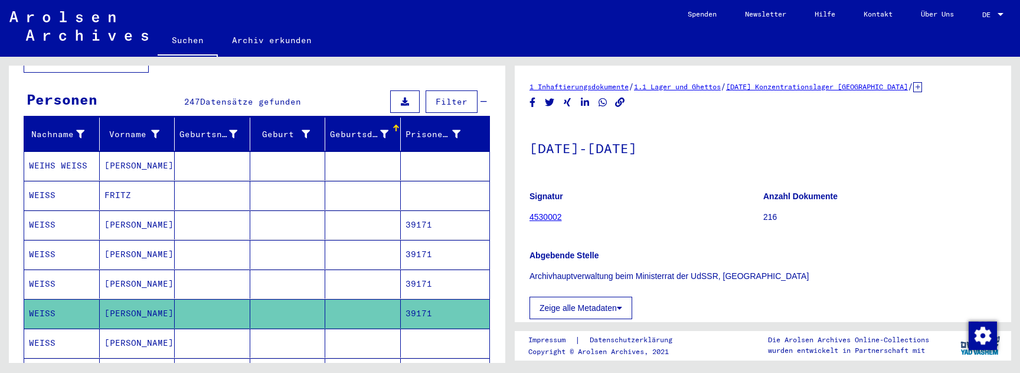
click at [363, 273] on mat-cell at bounding box center [363, 283] width 76 height 29
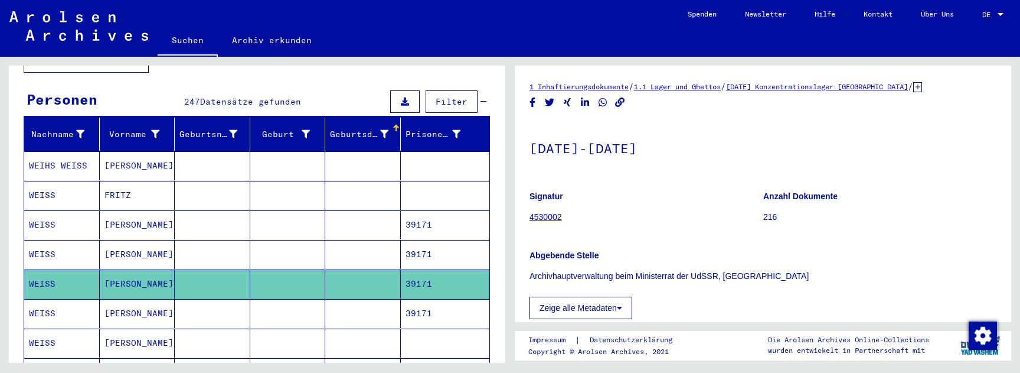
click at [365, 251] on mat-cell at bounding box center [363, 254] width 76 height 29
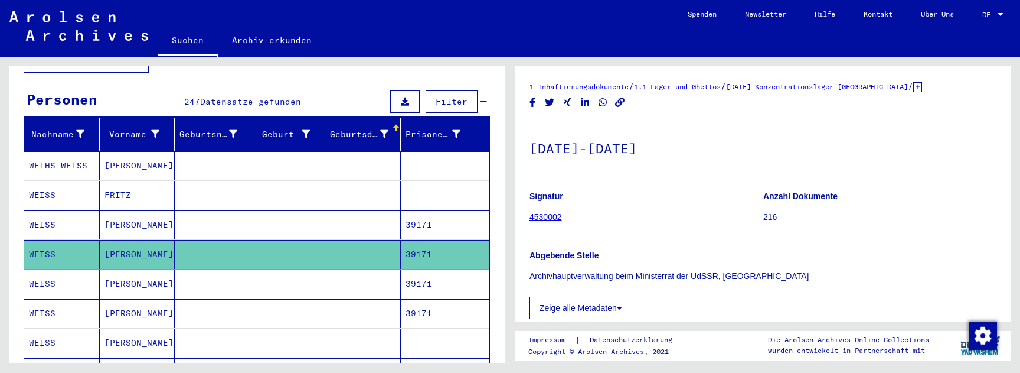
click at [370, 223] on mat-cell at bounding box center [363, 224] width 76 height 29
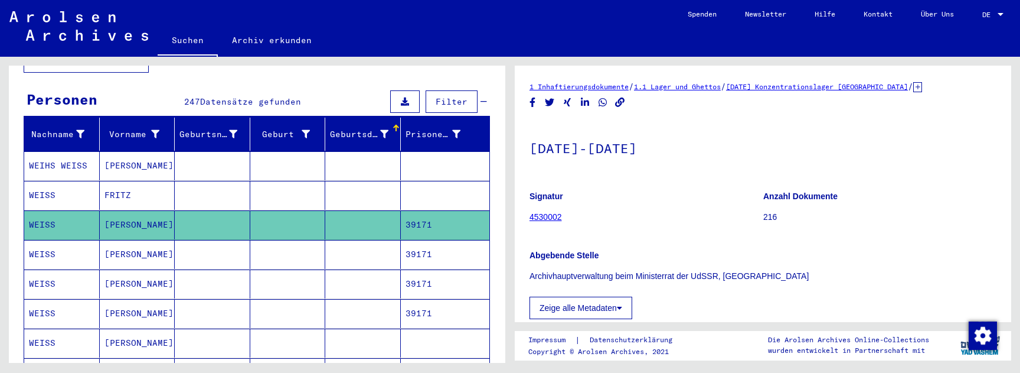
click at [370, 194] on mat-cell at bounding box center [363, 195] width 76 height 29
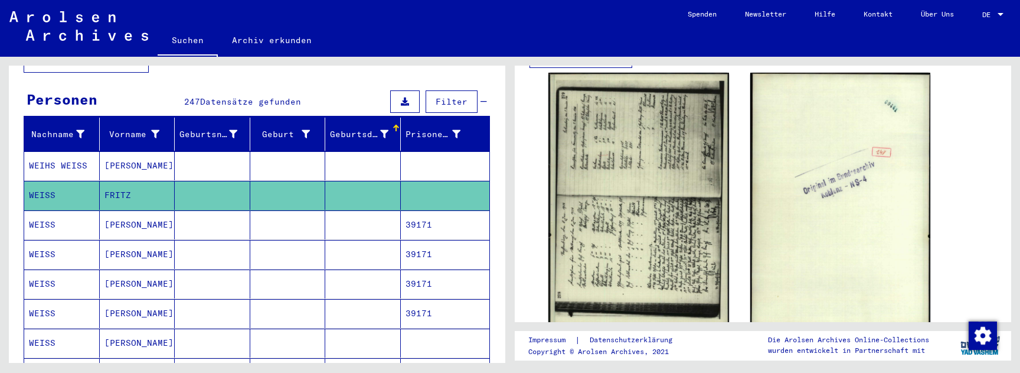
click at [332, 159] on mat-cell at bounding box center [363, 165] width 76 height 29
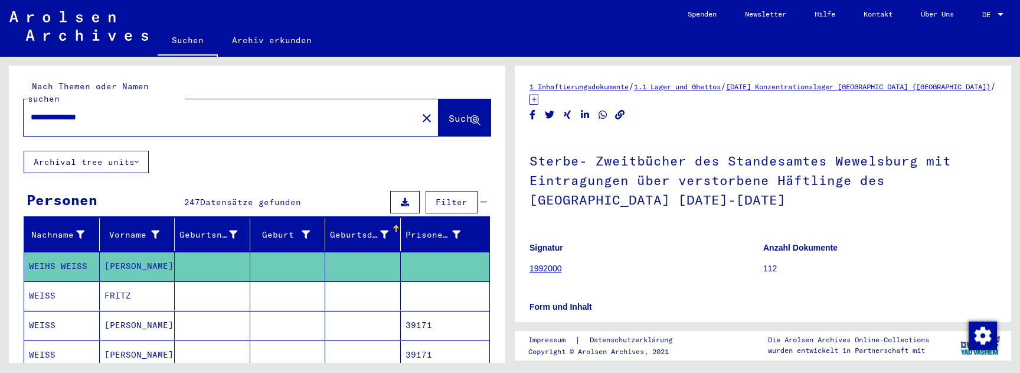
click at [53, 111] on input "**********" at bounding box center [221, 117] width 380 height 12
type input "**********"
